Goal: Task Accomplishment & Management: Use online tool/utility

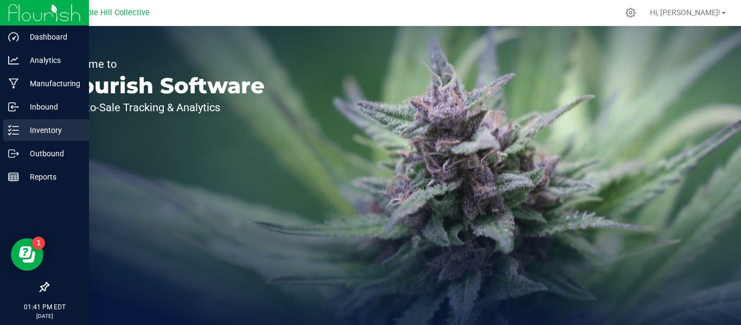
click at [31, 133] on p "Inventory" at bounding box center [51, 130] width 65 height 13
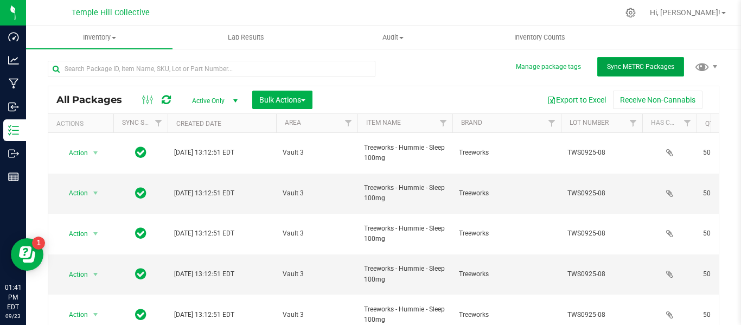
click at [597, 69] on button "Sync METRC Packages" at bounding box center [640, 67] width 87 height 20
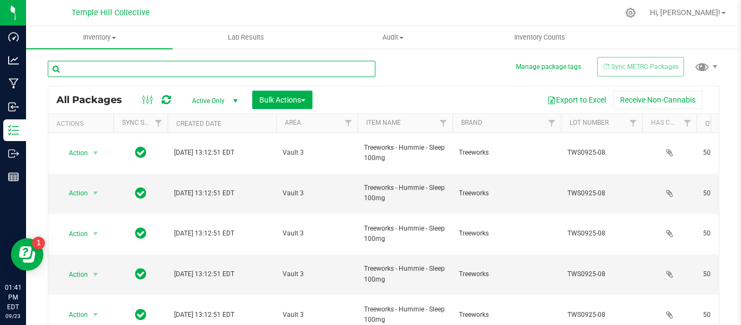
click at [154, 69] on input "text" at bounding box center [212, 69] width 328 height 16
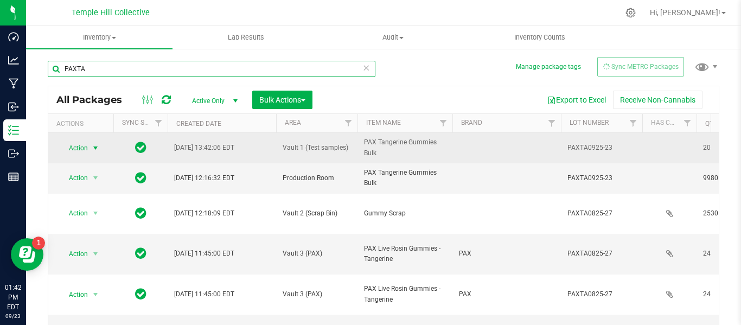
type input "PAXTA"
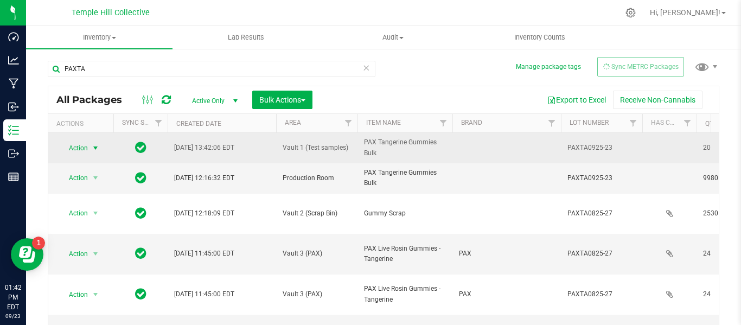
click at [86, 150] on span "Action" at bounding box center [73, 147] width 29 height 15
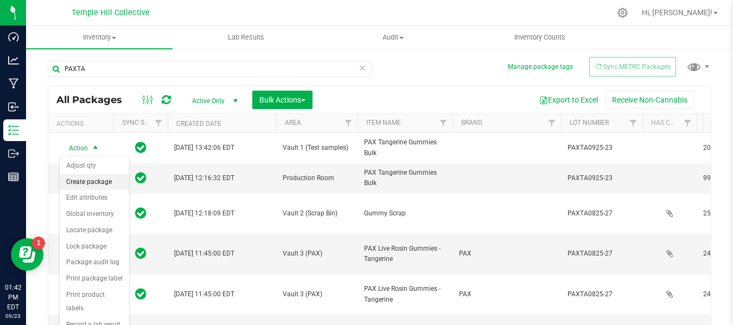
click at [84, 182] on li "Create package" at bounding box center [94, 182] width 69 height 16
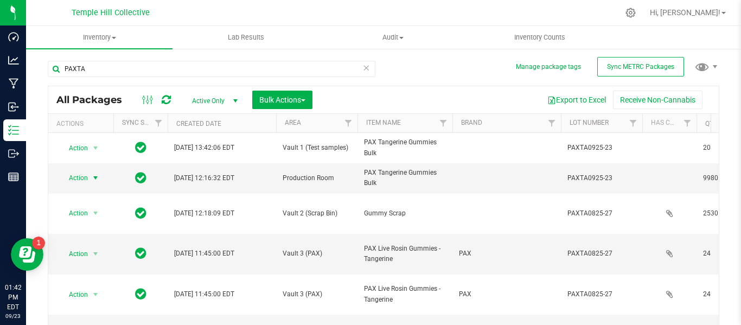
click at [97, 178] on span "select" at bounding box center [95, 178] width 9 height 9
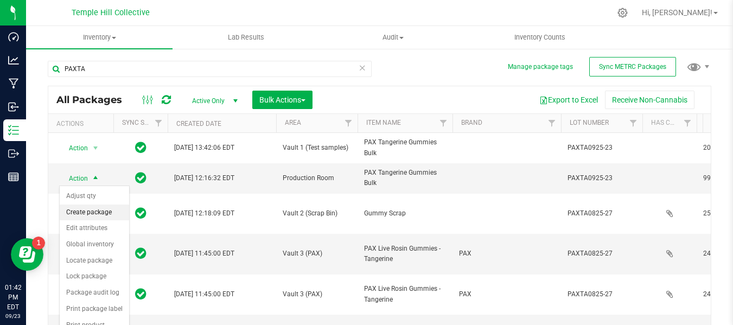
click at [96, 213] on li "Create package" at bounding box center [94, 212] width 69 height 16
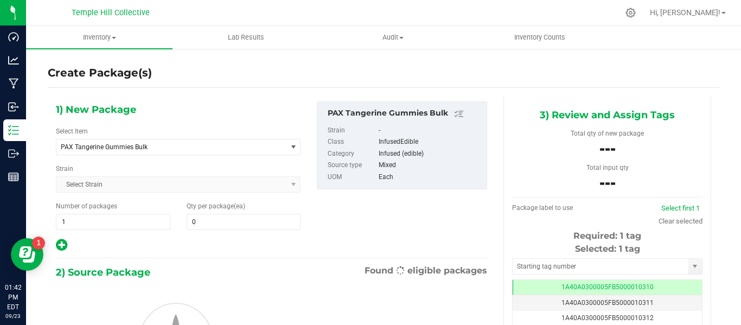
scroll to position [0, -1]
click at [185, 148] on span "PAX Tangerine Gummies Bulk" at bounding box center [167, 147] width 213 height 8
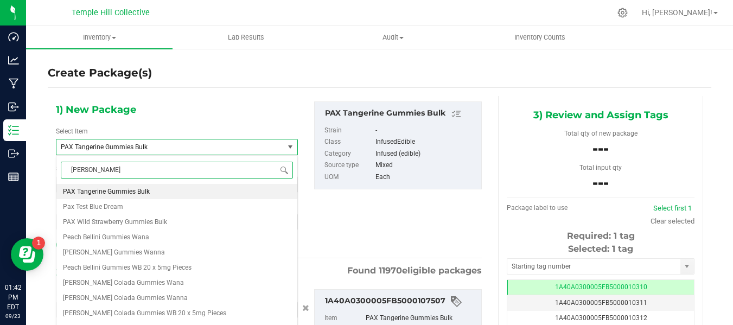
type input "gummy"
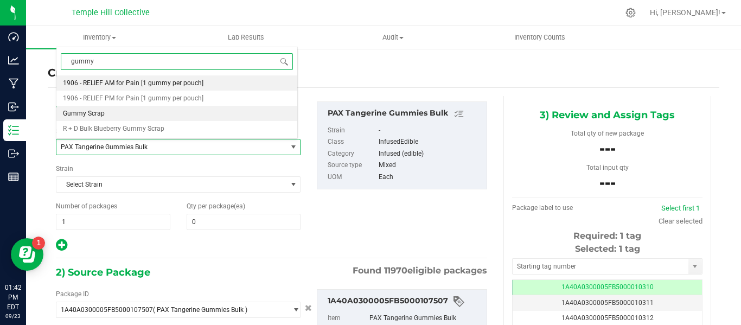
click at [99, 109] on li "Gummy Scrap" at bounding box center [176, 113] width 241 height 15
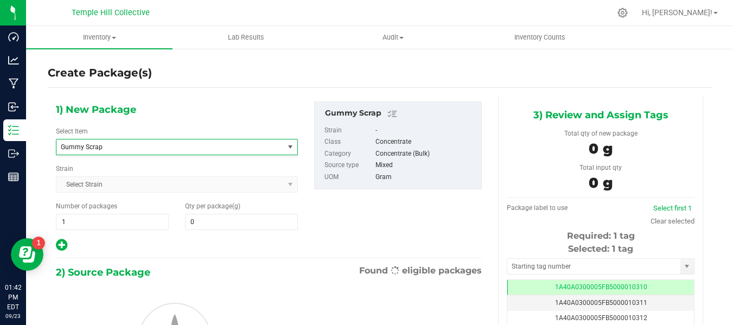
type input "0.0000"
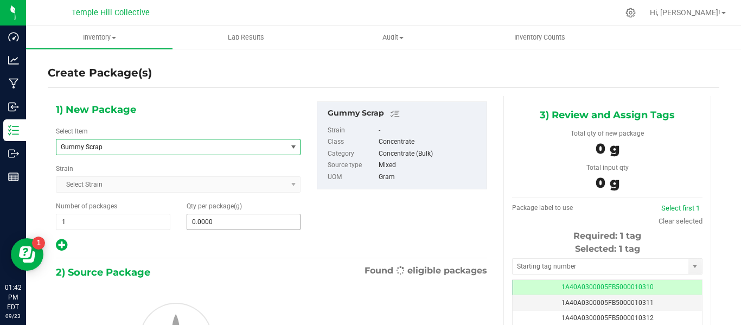
click at [228, 225] on span "0.0000 0" at bounding box center [244, 222] width 114 height 16
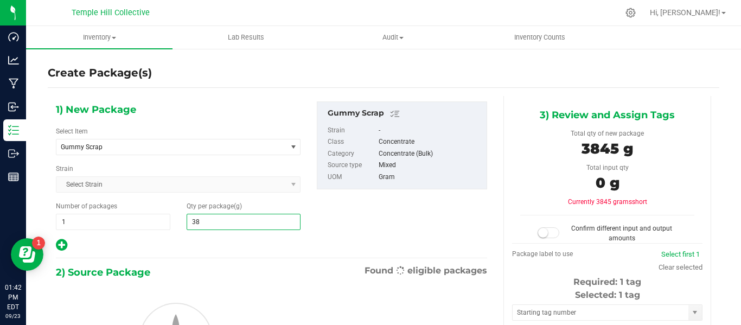
type input "3"
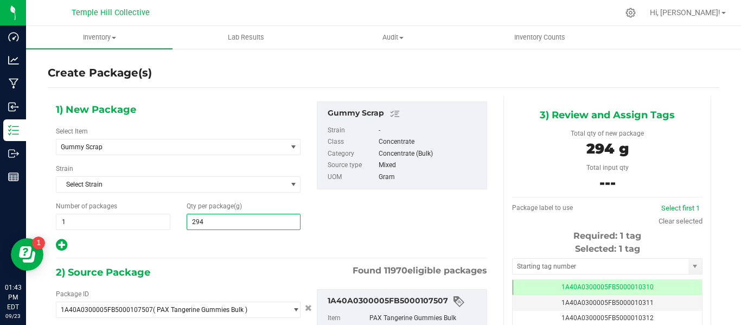
type input "2945"
type input "2,945.0000"
click at [242, 250] on div at bounding box center [178, 245] width 245 height 14
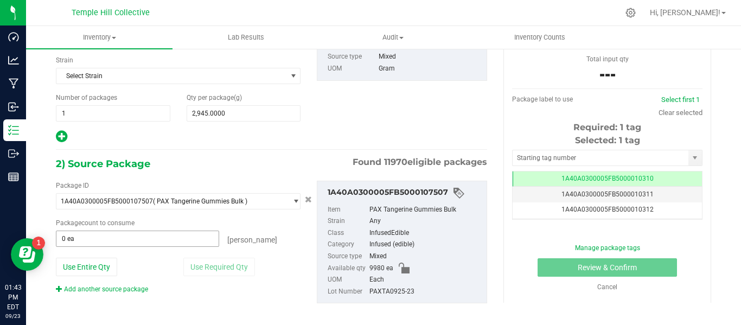
click at [108, 245] on span "0 ea 0" at bounding box center [137, 238] width 163 height 16
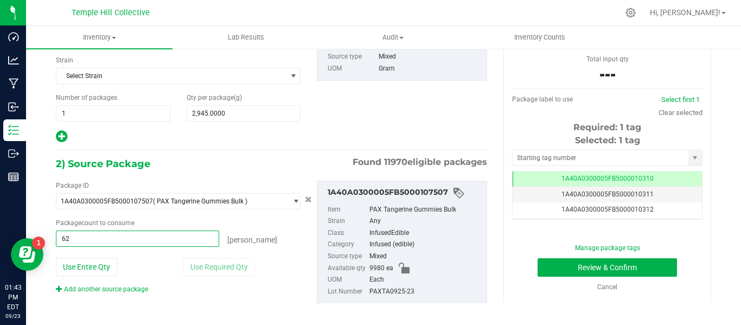
type input "627"
click at [574, 157] on input "text" at bounding box center [600, 157] width 176 height 15
type input "627 ea"
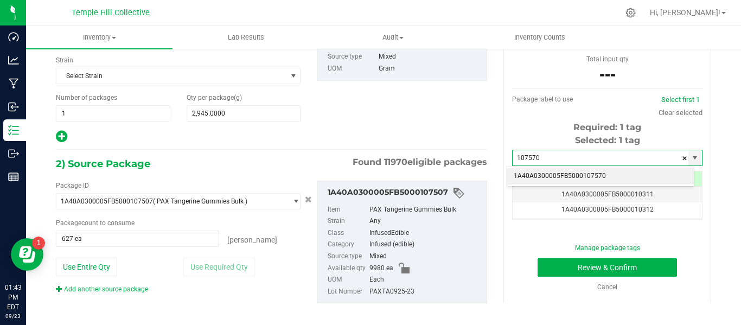
click at [599, 174] on li "1A40A0300005FB5000107570" at bounding box center [600, 176] width 187 height 16
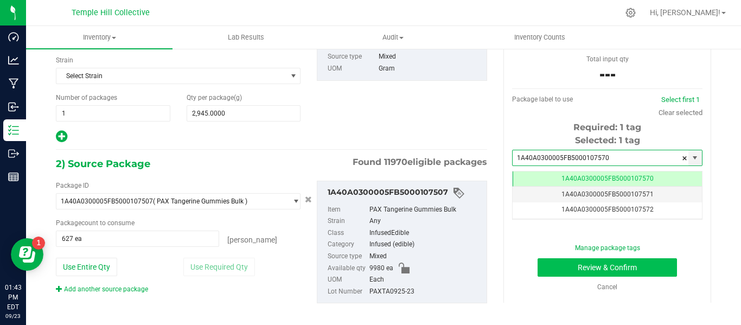
type input "1A40A0300005FB5000107570"
click at [629, 269] on button "Review & Confirm" at bounding box center [606, 267] width 139 height 18
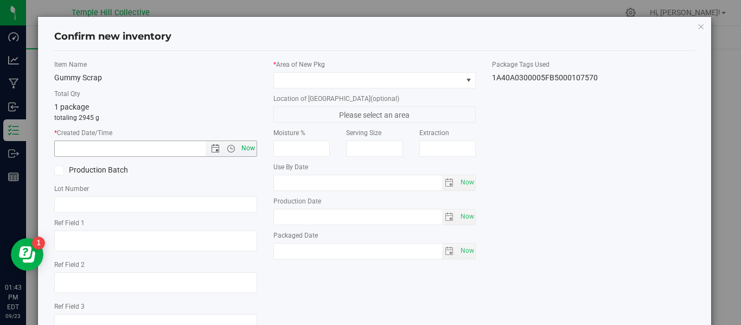
click at [248, 148] on span "Now" at bounding box center [248, 148] width 18 height 16
type input "[DATE] 1:43 PM"
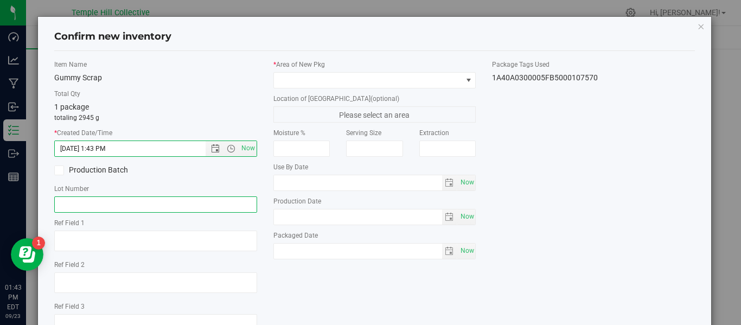
click at [94, 209] on input "text" at bounding box center [155, 204] width 203 height 16
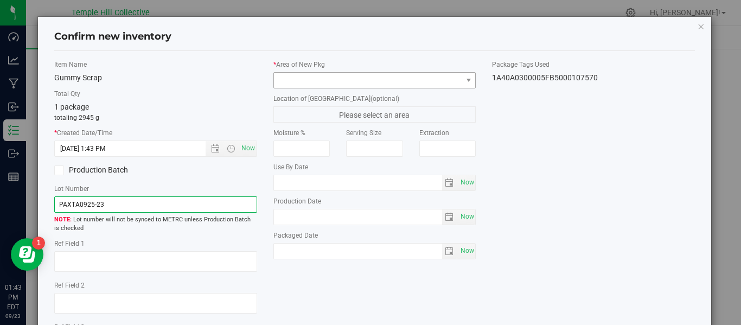
type input "PAXTA0925-23"
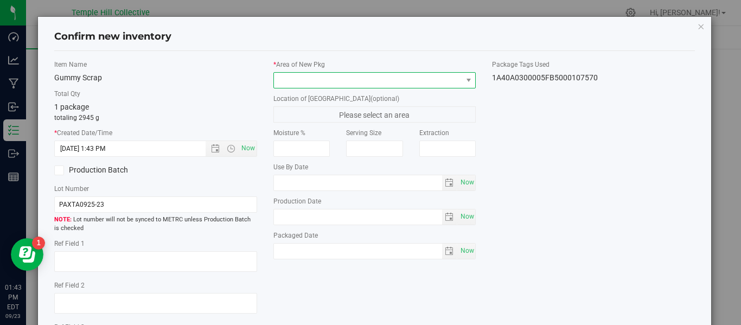
click at [349, 76] on span at bounding box center [368, 80] width 188 height 15
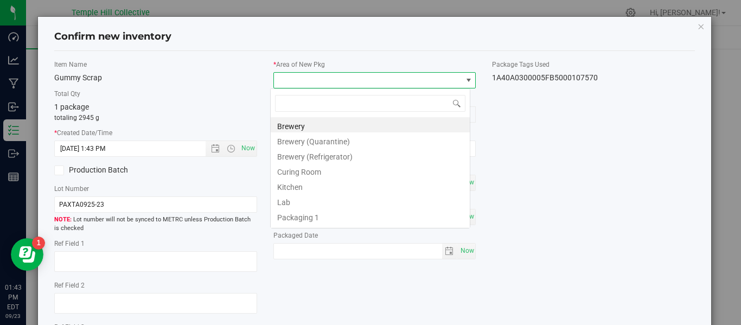
scroll to position [16, 200]
type input "vault 2"
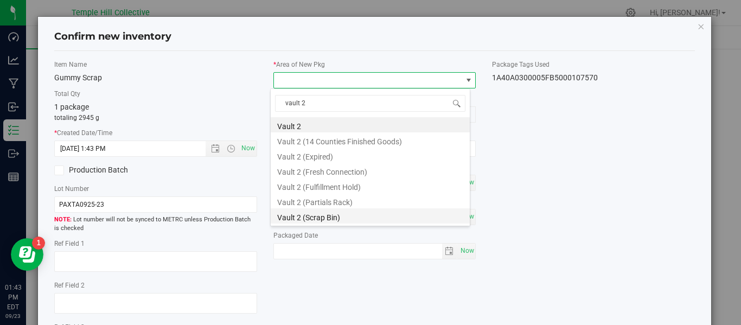
click at [335, 217] on li "Vault 2 (Scrap Bin)" at bounding box center [370, 215] width 199 height 15
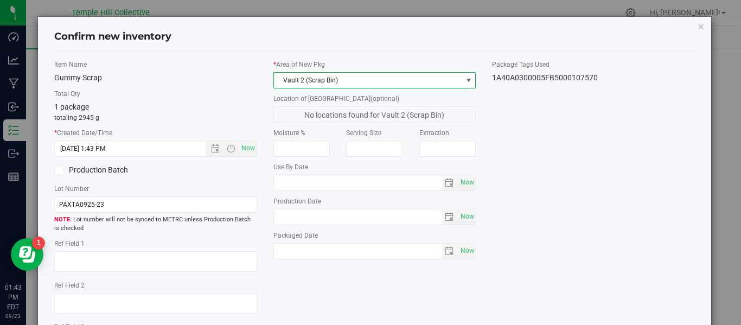
click at [573, 173] on div "Item Name Gummy Scrap Total Qty 1 package totaling 2945 g * Created Date/Time […" at bounding box center [374, 212] width 657 height 304
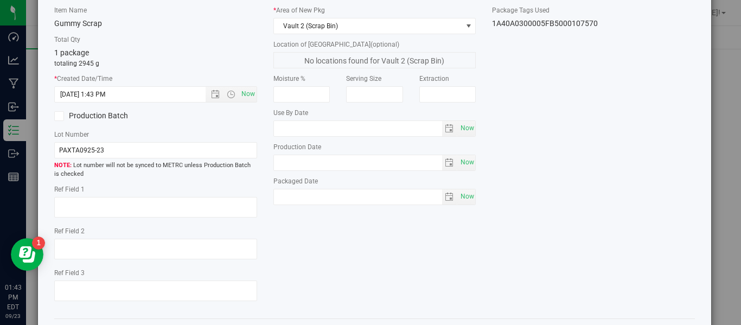
scroll to position [101, 0]
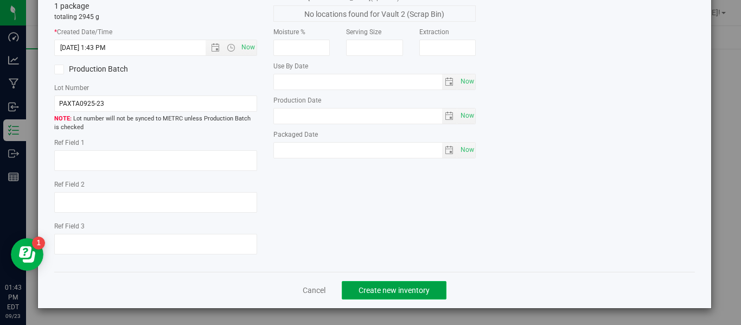
click at [413, 288] on span "Create new inventory" at bounding box center [393, 290] width 71 height 9
